Goal: Task Accomplishment & Management: Use online tool/utility

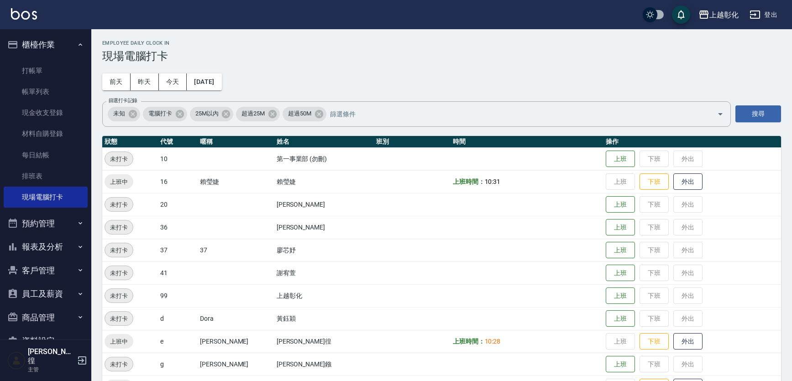
scroll to position [119, 0]
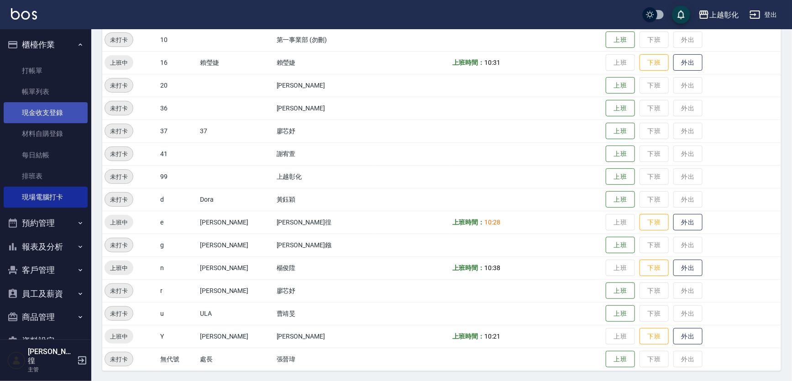
click at [42, 105] on link "現金收支登錄" at bounding box center [46, 112] width 84 height 21
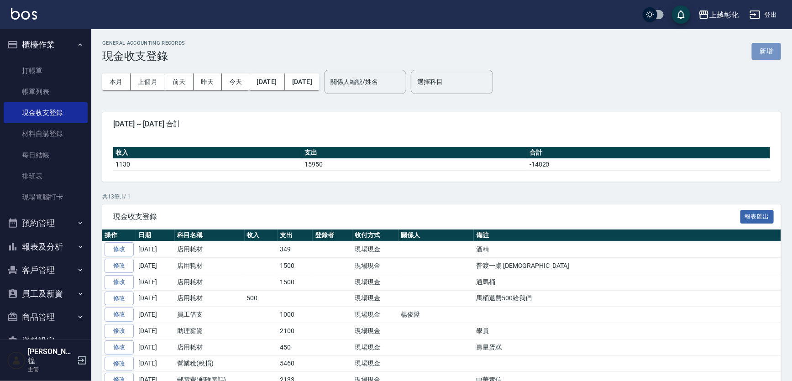
click at [765, 53] on button "新增" at bounding box center [766, 51] width 29 height 17
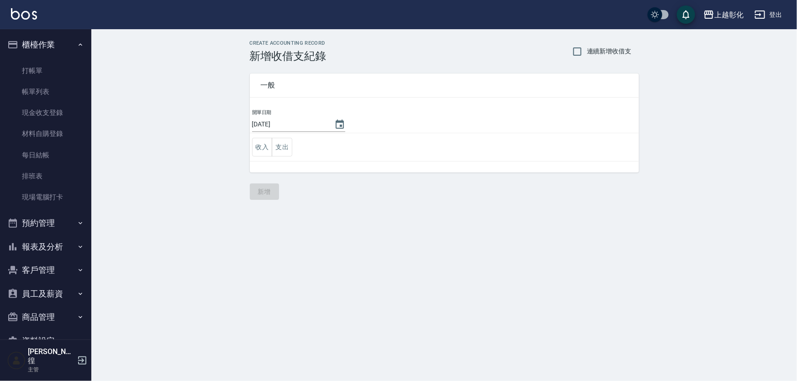
click at [297, 145] on td "收入 支出" at bounding box center [444, 147] width 389 height 28
click at [288, 145] on button "支出" at bounding box center [282, 147] width 21 height 19
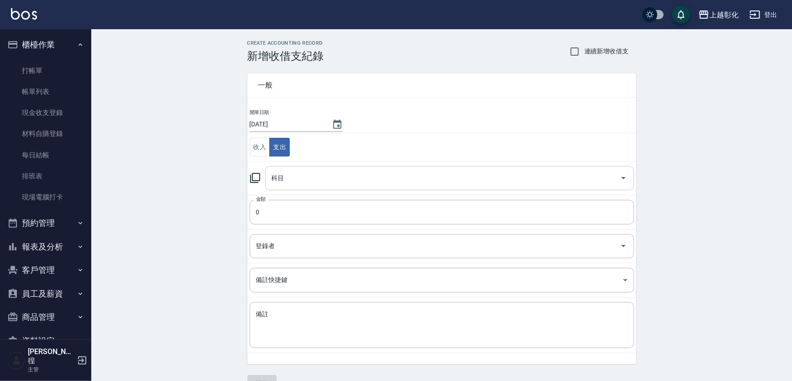
click at [288, 174] on input "科目" at bounding box center [442, 178] width 347 height 16
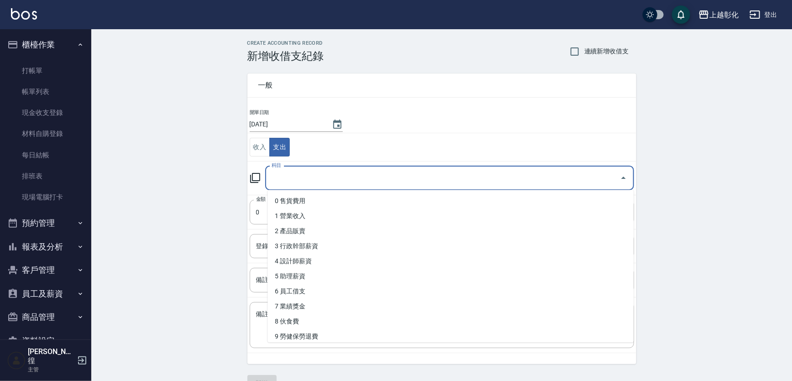
click at [287, 215] on li "1 營業收入" at bounding box center [451, 216] width 366 height 15
type input "1 營業收入"
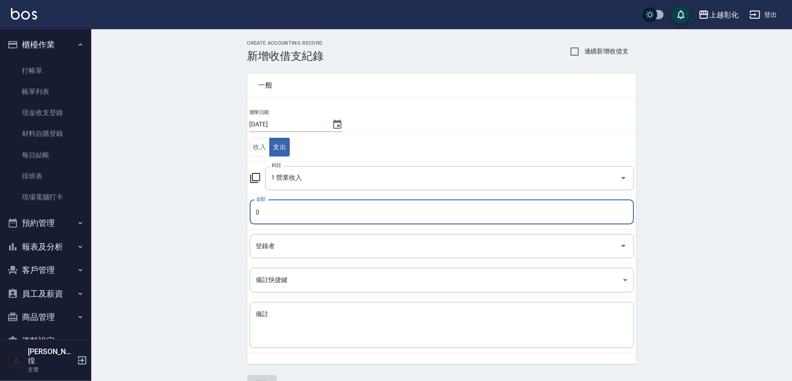
click at [281, 215] on input "0" at bounding box center [442, 212] width 385 height 25
type input "070"
click at [303, 176] on input "1 營業收入" at bounding box center [436, 178] width 335 height 16
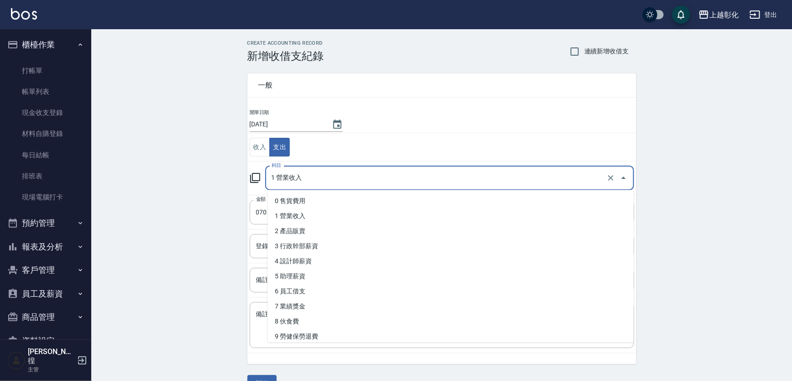
click at [303, 176] on input "1 營業收入" at bounding box center [436, 178] width 335 height 16
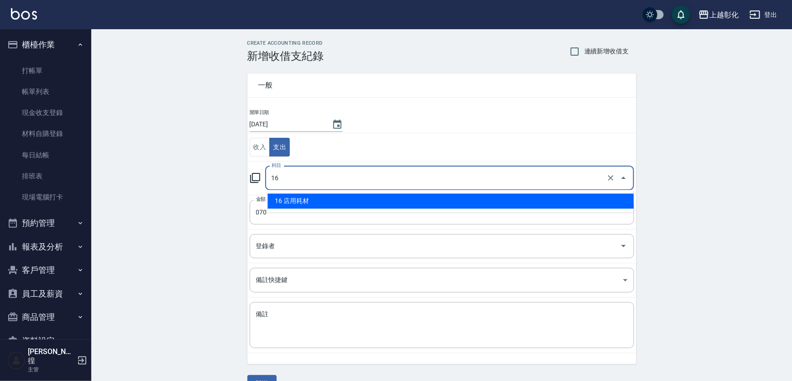
click at [302, 195] on li "16 店用耗材" at bounding box center [451, 201] width 366 height 15
type input "16 店用耗材"
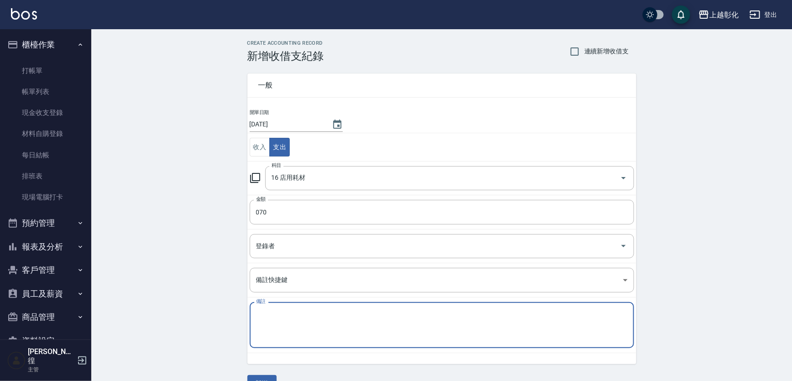
click at [341, 334] on textarea "備註" at bounding box center [442, 325] width 372 height 31
type textarea "f"
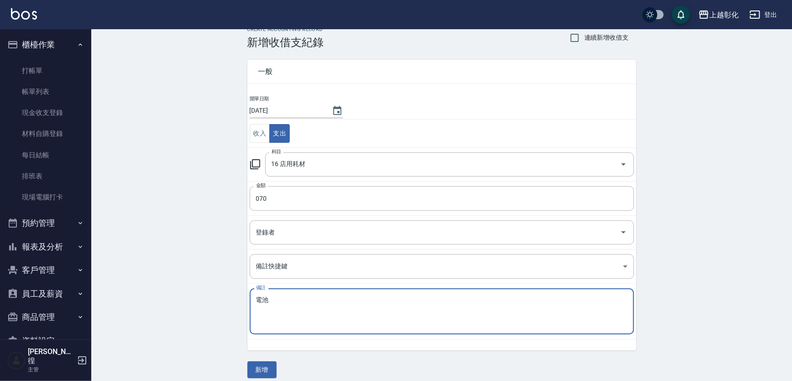
scroll to position [21, 0]
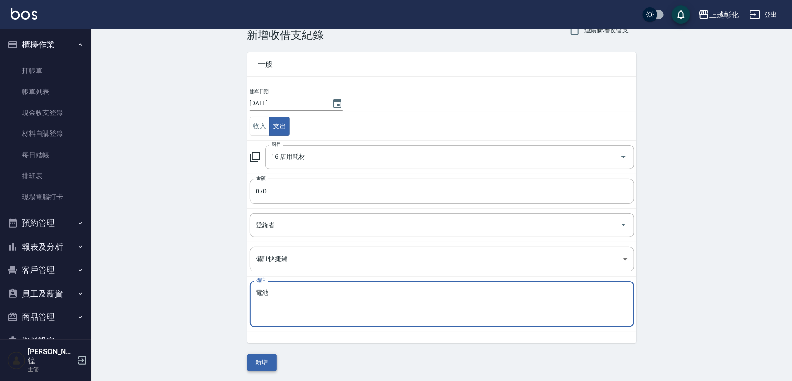
type textarea "電池"
click at [258, 356] on button "新增" at bounding box center [262, 362] width 29 height 17
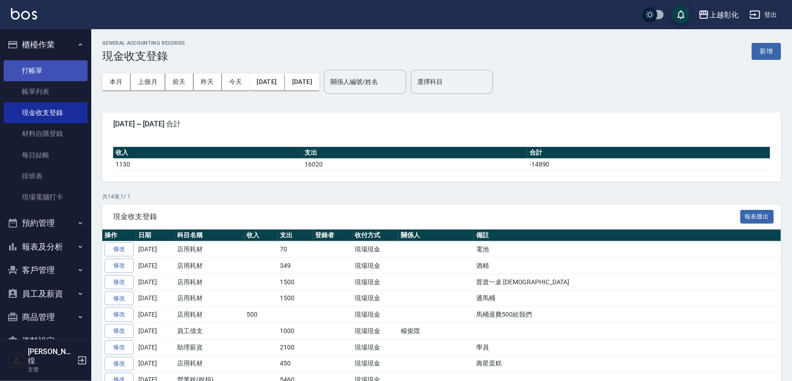
click at [54, 73] on link "打帳單" at bounding box center [46, 70] width 84 height 21
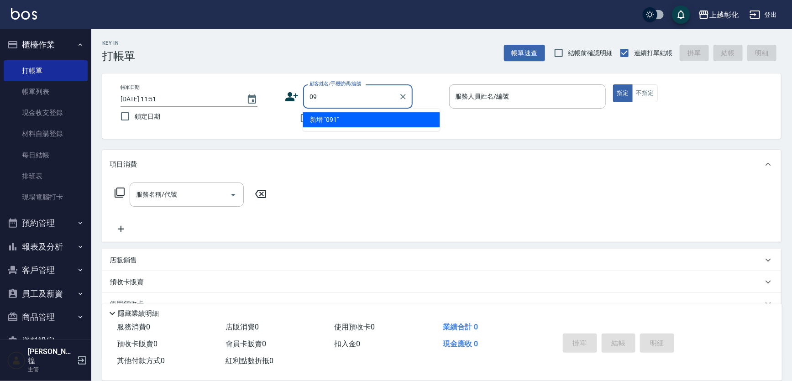
type input "0"
